Goal: Information Seeking & Learning: Learn about a topic

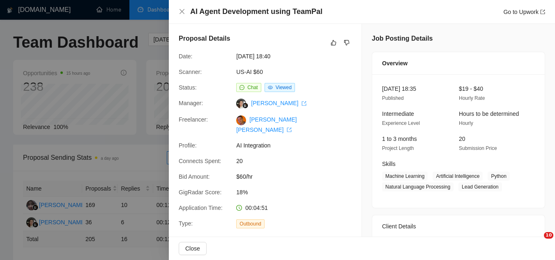
scroll to position [320, 0]
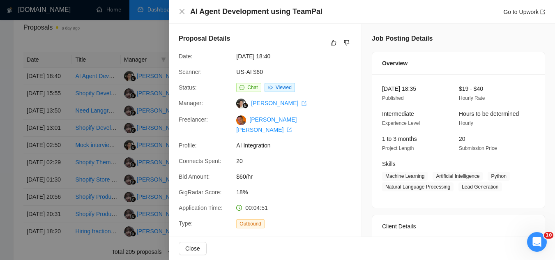
click at [149, 45] on div at bounding box center [277, 130] width 555 height 260
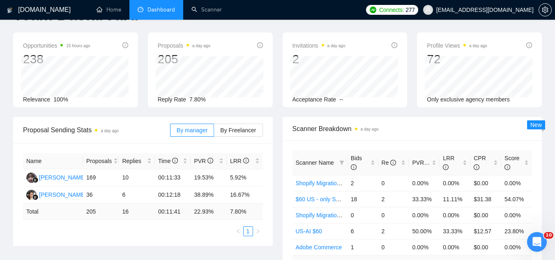
scroll to position [0, 0]
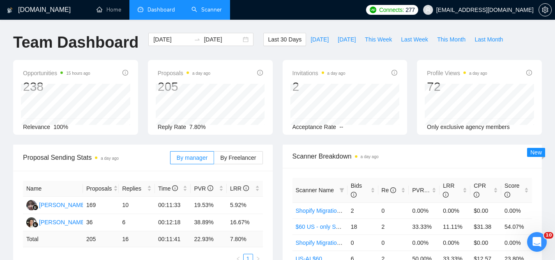
click at [205, 13] on link "Scanner" at bounding box center [206, 9] width 30 height 7
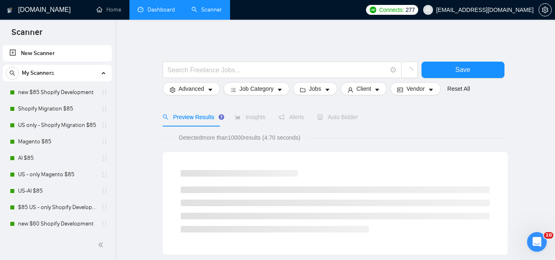
click at [160, 13] on link "Dashboard" at bounding box center [156, 9] width 37 height 7
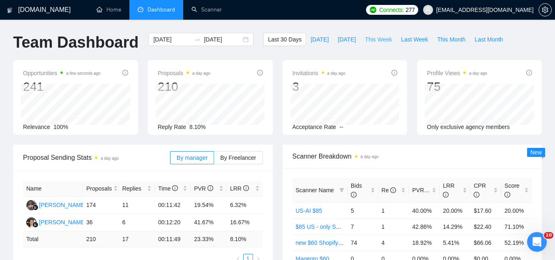
click at [377, 39] on span "This Week" at bounding box center [378, 39] width 27 height 9
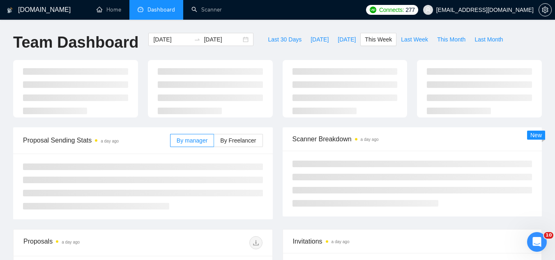
type input "[DATE]"
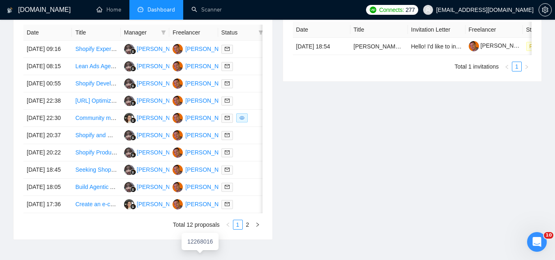
scroll to position [287, 0]
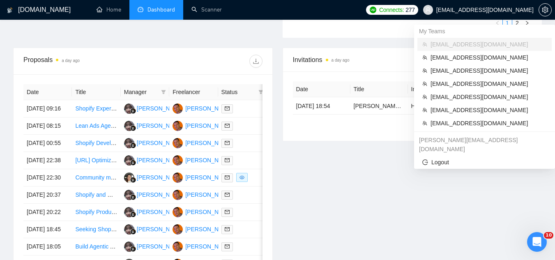
click at [501, 10] on span "[EMAIL_ADDRESS][DOMAIN_NAME]" at bounding box center [484, 10] width 97 height 0
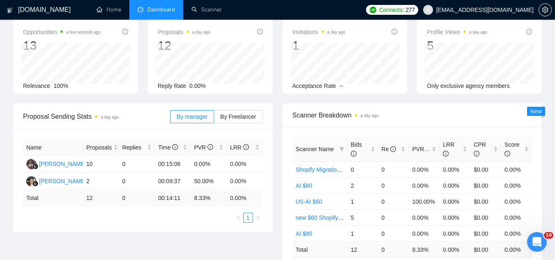
scroll to position [0, 0]
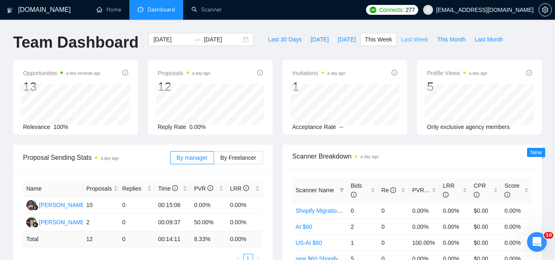
click at [412, 41] on span "Last Week" at bounding box center [414, 39] width 27 height 9
type input "[DATE]"
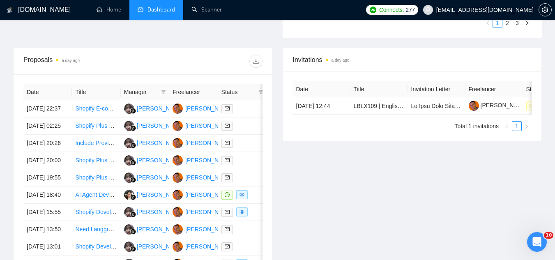
scroll to position [329, 0]
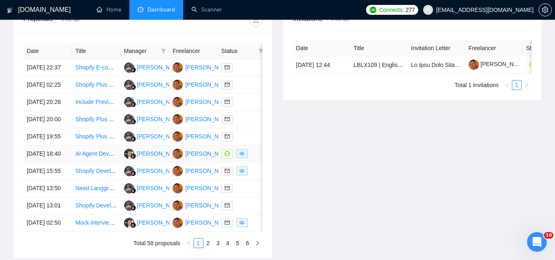
click at [100, 163] on td "AI Agent Development using TeamPal" at bounding box center [96, 153] width 48 height 17
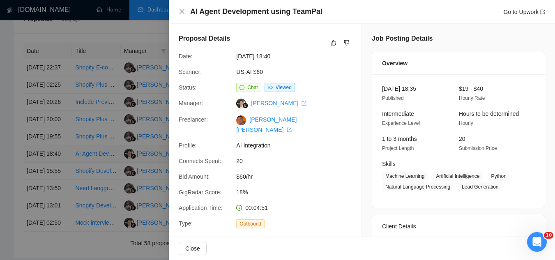
click at [100, 203] on div at bounding box center [277, 130] width 555 height 260
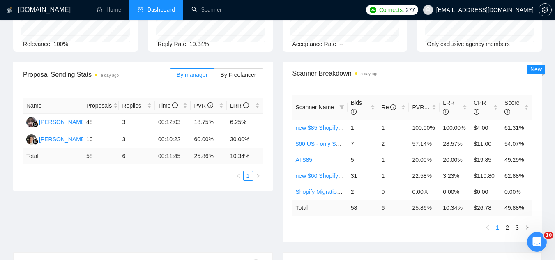
scroll to position [82, 0]
click at [511, 17] on span "[EMAIL_ADDRESS][DOMAIN_NAME]" at bounding box center [478, 10] width 120 height 26
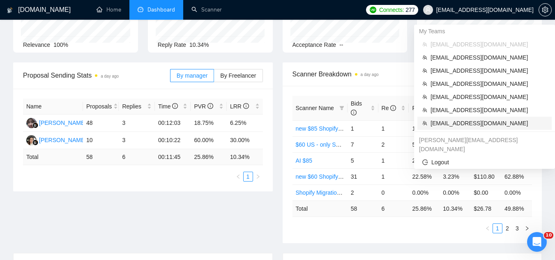
click at [467, 121] on span "[EMAIL_ADDRESS][DOMAIN_NAME]" at bounding box center [488, 123] width 116 height 9
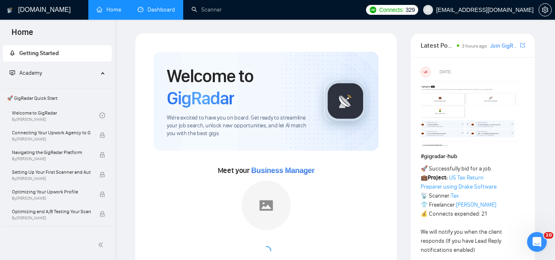
click at [171, 6] on link "Dashboard" at bounding box center [156, 9] width 37 height 7
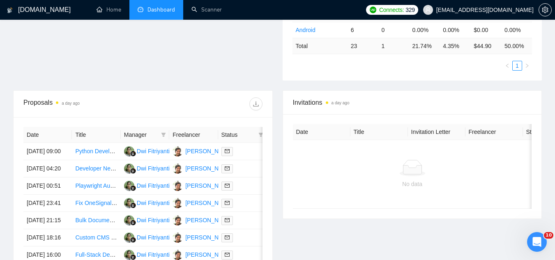
scroll to position [246, 0]
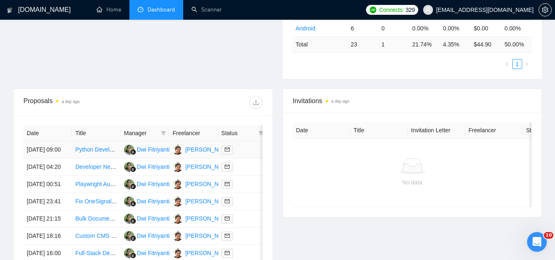
click at [92, 159] on td "Python Developer for API Integration & Performance Optimization (Concurrency)" at bounding box center [96, 149] width 48 height 17
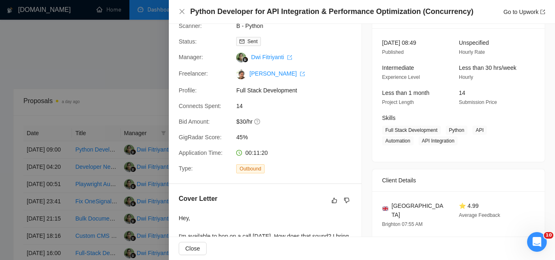
scroll to position [164, 0]
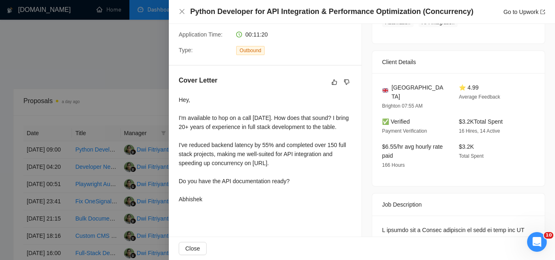
click at [120, 73] on div at bounding box center [277, 130] width 555 height 260
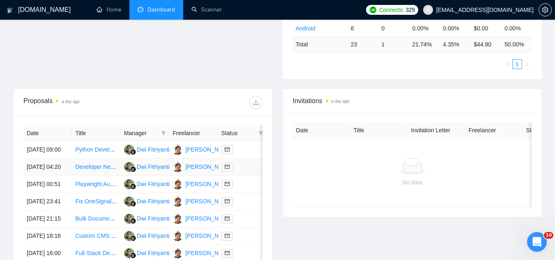
click at [88, 176] on td "Developer Needed for Prototype Project (AI + API Integration)" at bounding box center [96, 167] width 48 height 17
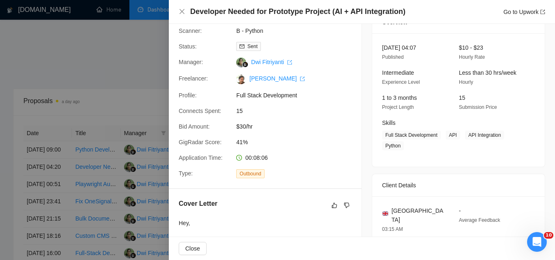
scroll to position [0, 0]
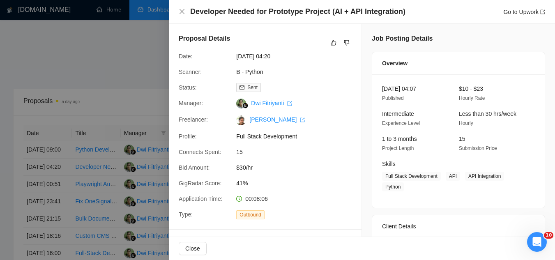
click at [142, 80] on div at bounding box center [277, 130] width 555 height 260
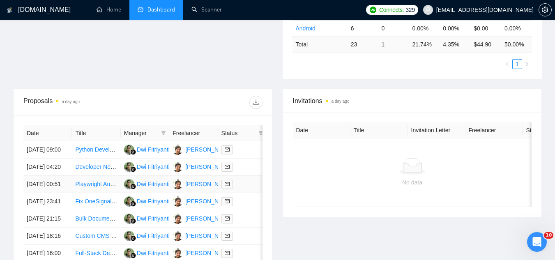
click at [97, 193] on td "Playwright Automation Engineer (TypeScript/Node.js) – Data Extraction and Multi…" at bounding box center [96, 184] width 48 height 17
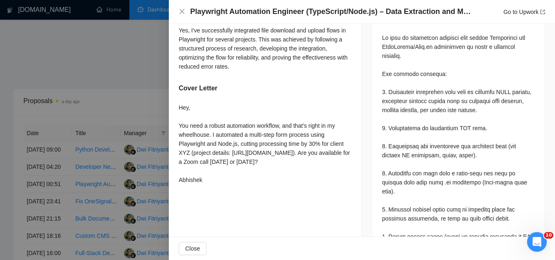
scroll to position [370, 0]
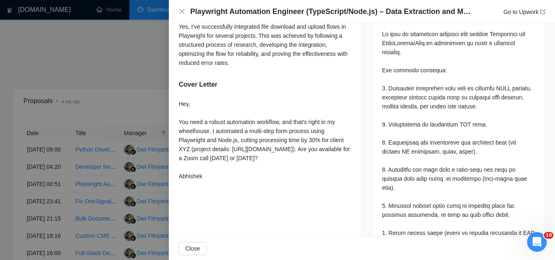
click at [145, 59] on div at bounding box center [277, 130] width 555 height 260
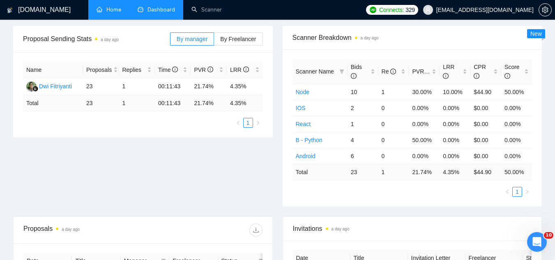
scroll to position [41, 0]
